Goal: Task Accomplishment & Management: Manage account settings

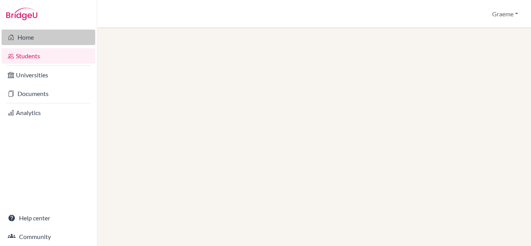
click at [30, 40] on link "Home" at bounding box center [49, 38] width 94 height 16
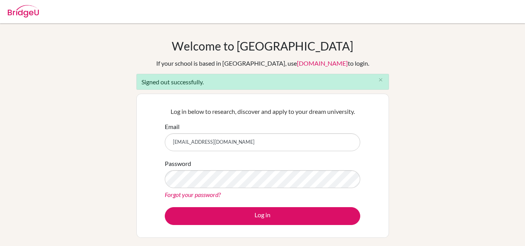
click at [255, 143] on input "graeme.mcnaught@iis.kh.edu.tw" at bounding box center [262, 142] width 195 height 18
type input "gmcnaught@gmail.com"
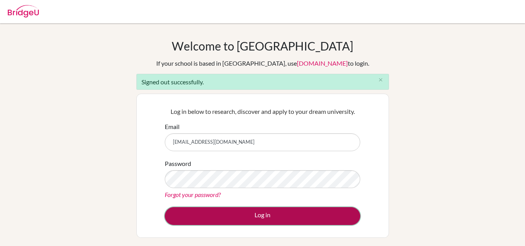
click at [238, 211] on button "Log in" at bounding box center [262, 216] width 195 height 18
